Goal: Task Accomplishment & Management: Manage account settings

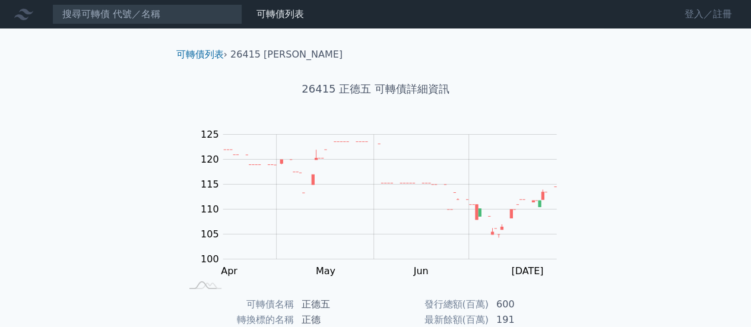
click at [711, 12] on link "登入／註冊" at bounding box center [708, 14] width 67 height 19
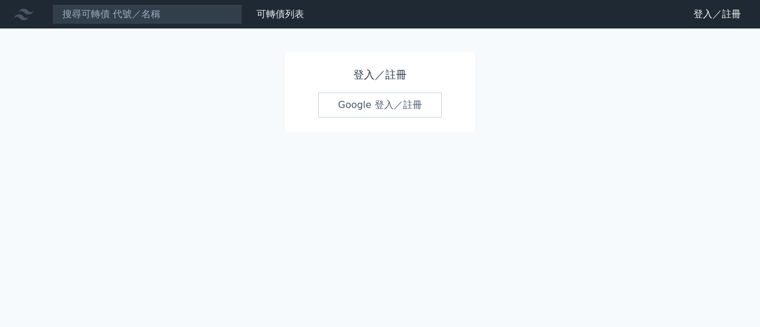
click at [351, 110] on link "Google 登入／註冊" at bounding box center [380, 105] width 124 height 25
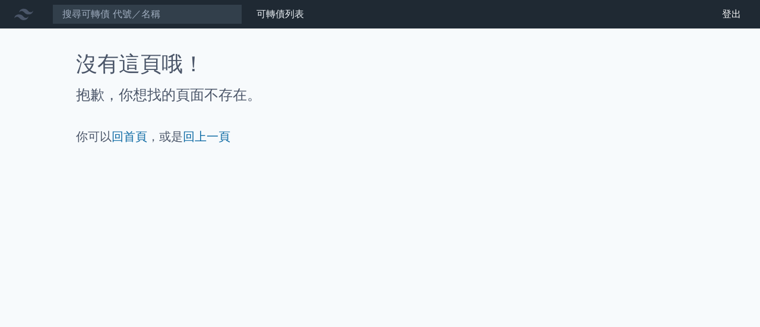
click at [247, 16] on div "可轉債列表 財務數據" at bounding box center [275, 14] width 67 height 14
click at [271, 12] on link "可轉債列表" at bounding box center [281, 13] width 48 height 11
